Goal: Task Accomplishment & Management: Manage account settings

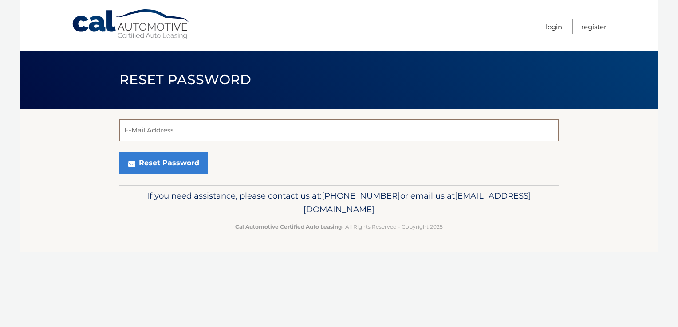
click at [195, 128] on input "E-Mail Address" at bounding box center [338, 130] width 439 height 22
click at [119, 152] on button "Reset Password" at bounding box center [163, 163] width 89 height 22
type input "desetam@me.com\"
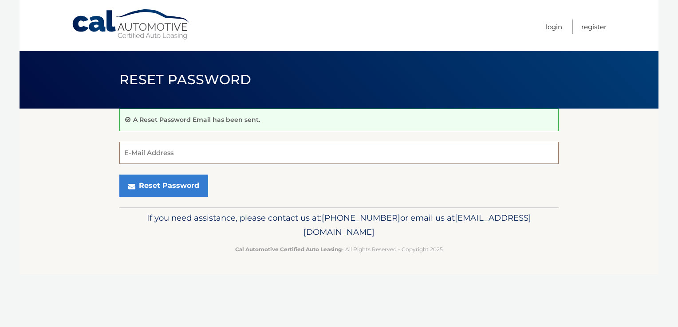
click at [182, 154] on input "E-Mail Address" at bounding box center [338, 153] width 439 height 22
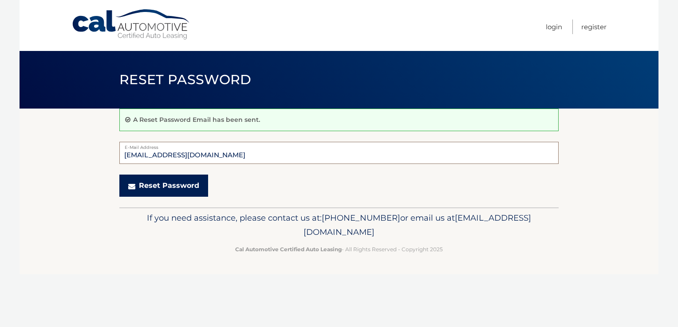
type input "[EMAIL_ADDRESS][DOMAIN_NAME]"
click at [170, 185] on button "Reset Password" at bounding box center [163, 186] width 89 height 22
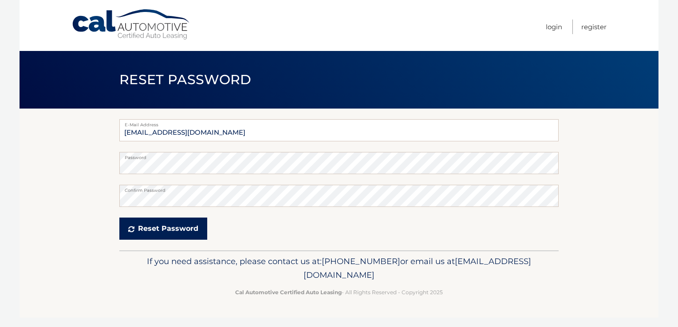
click at [167, 229] on button "Reset Password" at bounding box center [163, 229] width 88 height 22
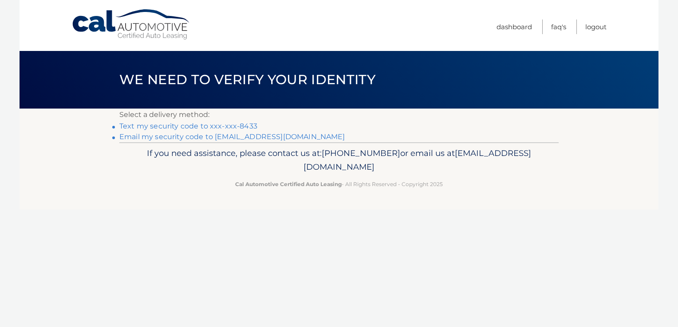
click at [193, 127] on link "Text my security code to xxx-xxx-8433" at bounding box center [188, 126] width 138 height 8
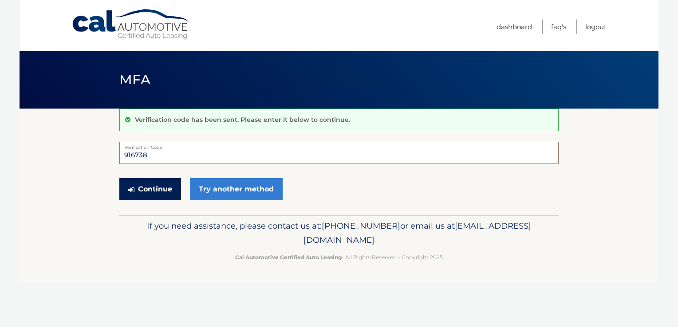
type input "916738"
click at [162, 186] on button "Continue" at bounding box center [150, 189] width 62 height 22
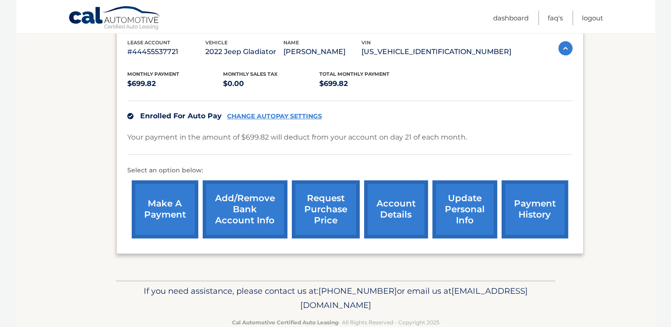
scroll to position [175, 0]
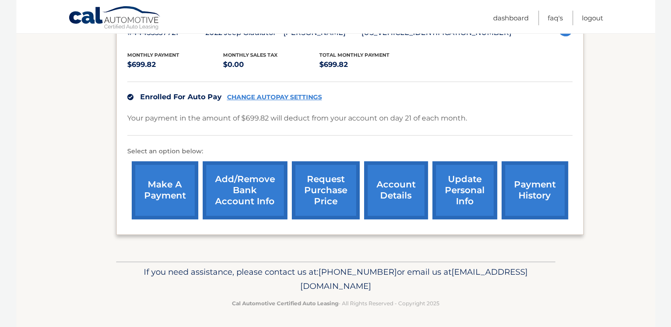
click at [333, 190] on link "request purchase price" at bounding box center [326, 191] width 68 height 58
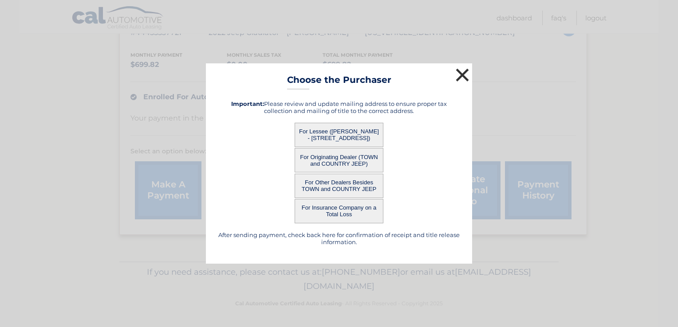
click at [464, 74] on button "×" at bounding box center [463, 75] width 18 height 18
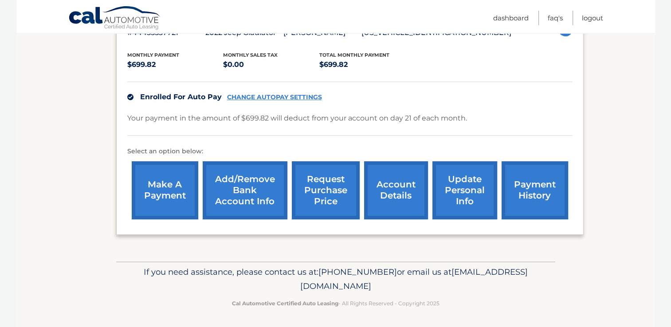
click at [320, 190] on link "request purchase price" at bounding box center [326, 191] width 68 height 58
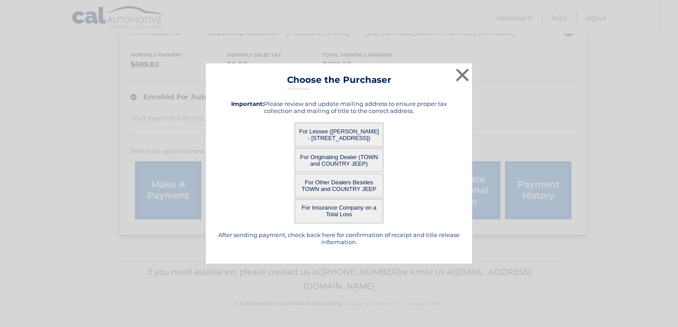
click at [330, 130] on button "For Lessee (MICHAEL DESETA - 2409 BAYVIEW AVE, , WANTAGH, ny 11793)" at bounding box center [339, 135] width 89 height 24
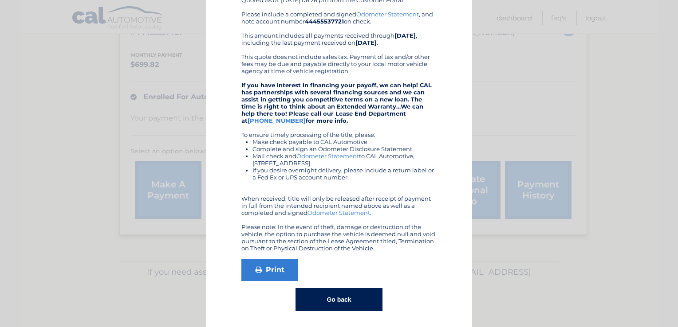
scroll to position [103, 0]
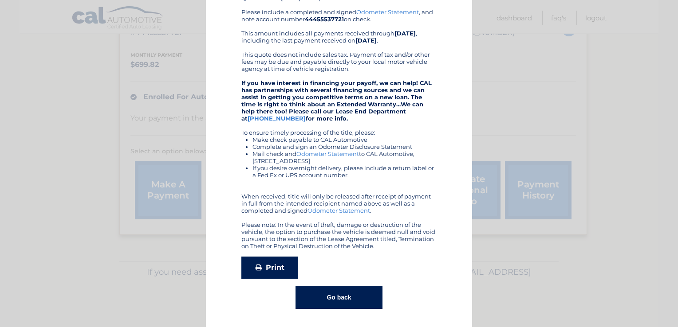
click at [273, 270] on link "Print" at bounding box center [269, 268] width 57 height 22
click at [348, 295] on button "Go back" at bounding box center [339, 297] width 87 height 23
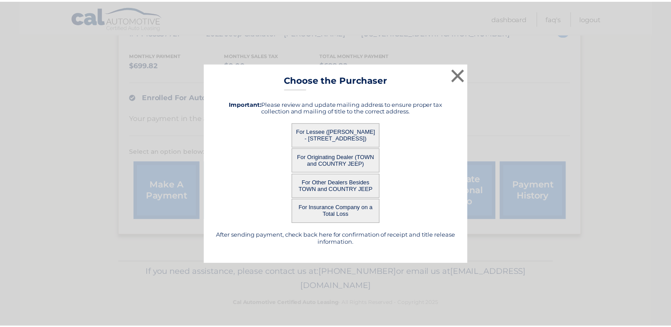
scroll to position [0, 0]
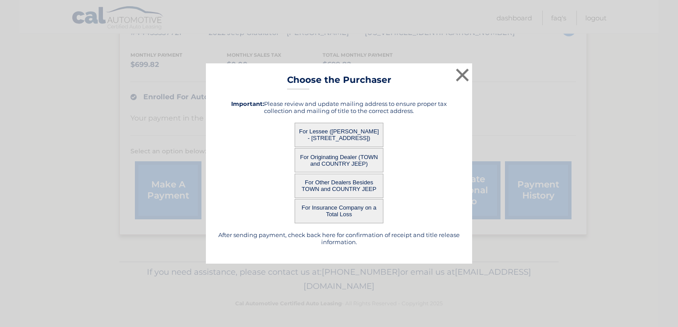
click at [355, 155] on button "For Originating Dealer (TOWN and COUNTRY JEEP)" at bounding box center [339, 160] width 89 height 24
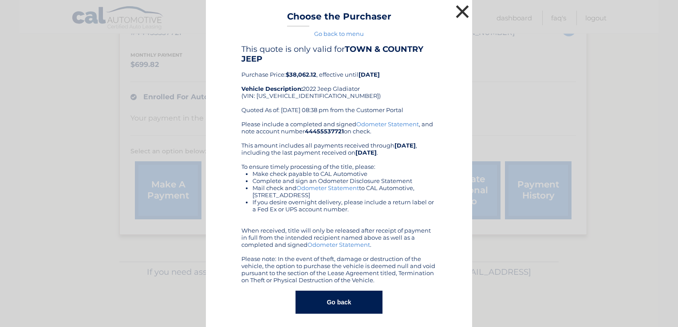
click at [462, 6] on button "×" at bounding box center [463, 12] width 18 height 18
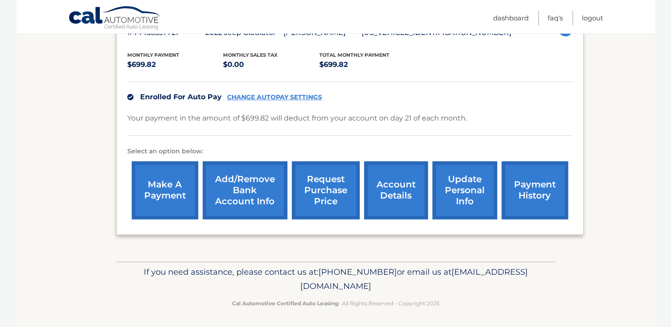
click at [389, 199] on link "account details" at bounding box center [396, 191] width 64 height 58
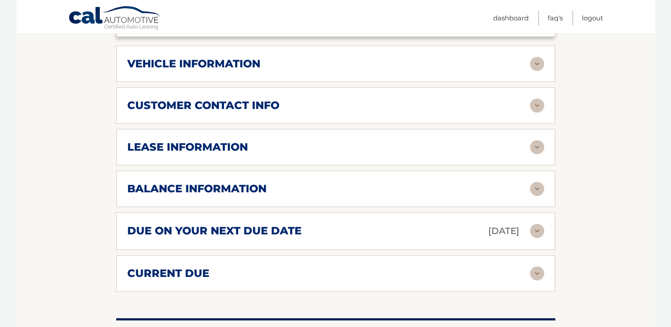
scroll to position [399, 0]
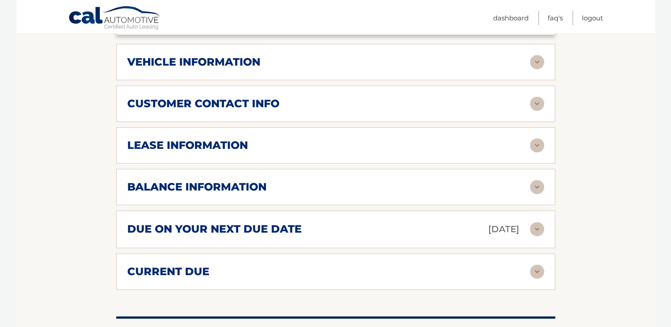
click at [405, 139] on div "lease information" at bounding box center [328, 145] width 403 height 13
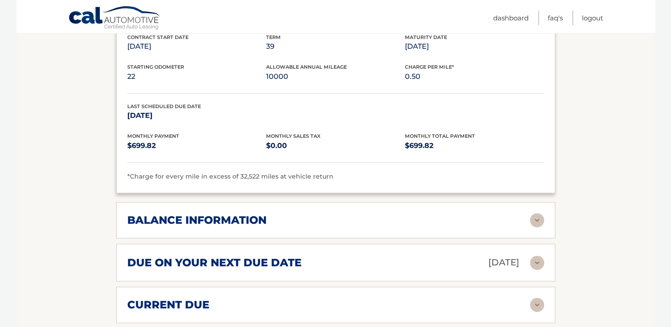
scroll to position [577, 0]
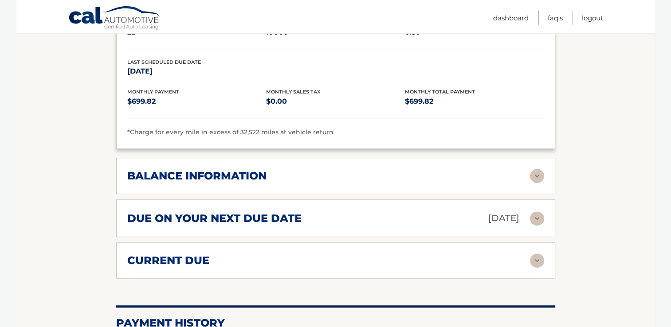
click at [307, 170] on div "balance information" at bounding box center [328, 176] width 403 height 13
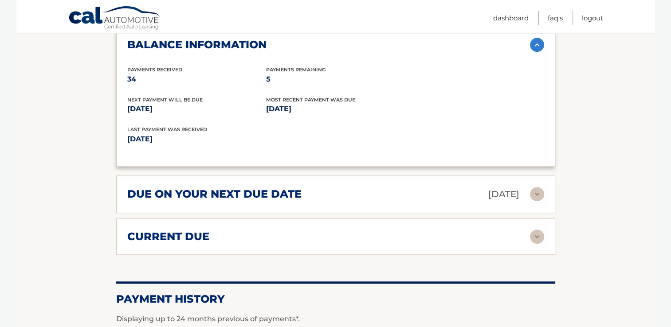
scroll to position [754, 0]
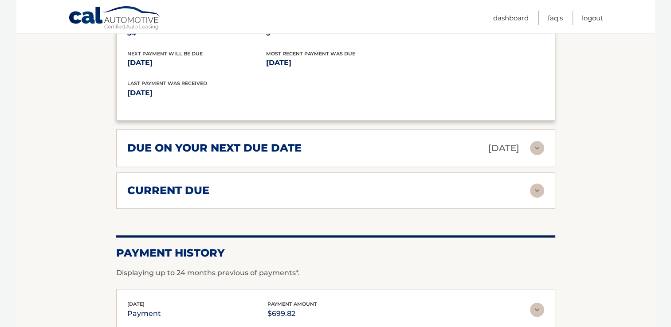
click at [301, 184] on div "current due" at bounding box center [328, 190] width 403 height 13
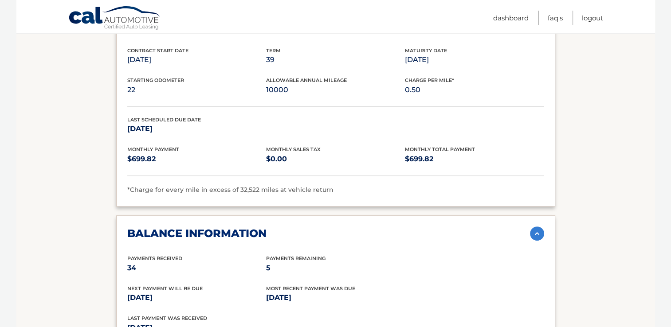
scroll to position [533, 0]
